Goal: Entertainment & Leisure: Consume media (video, audio)

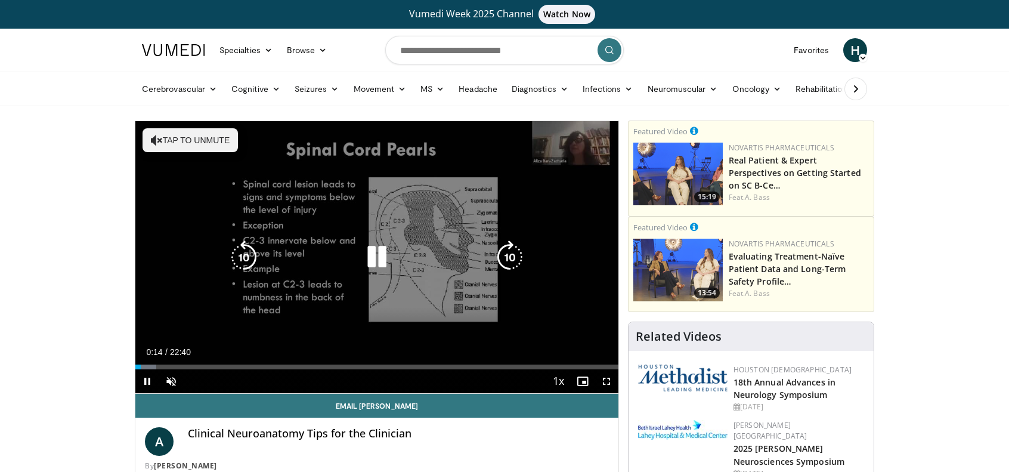
click at [168, 145] on button "Tap to unmute" at bounding box center [189, 140] width 95 height 24
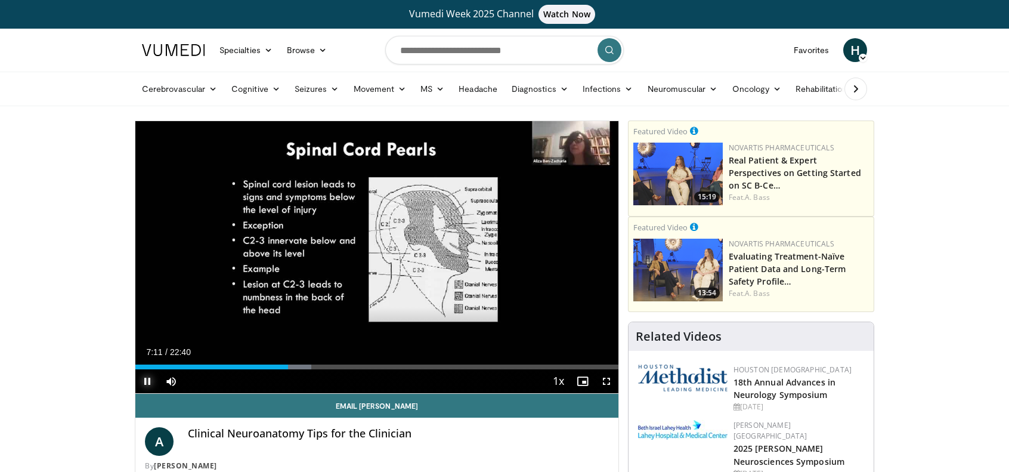
click at [151, 380] on span "Video Player" at bounding box center [147, 381] width 24 height 24
